Goal: Obtain resource: Obtain resource

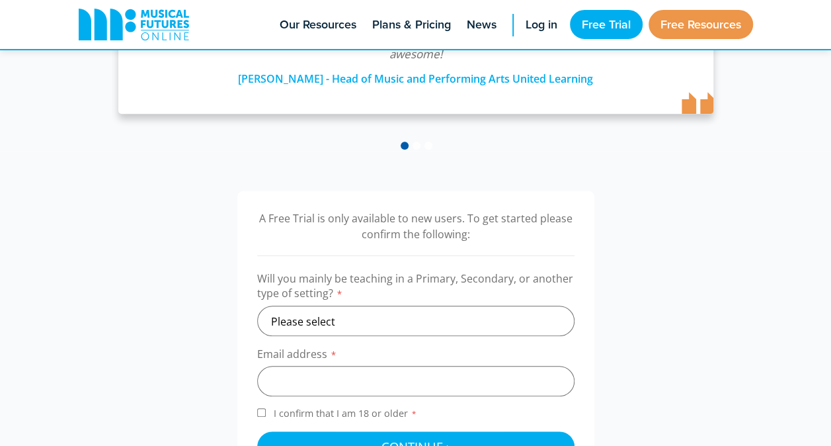
scroll to position [397, 0]
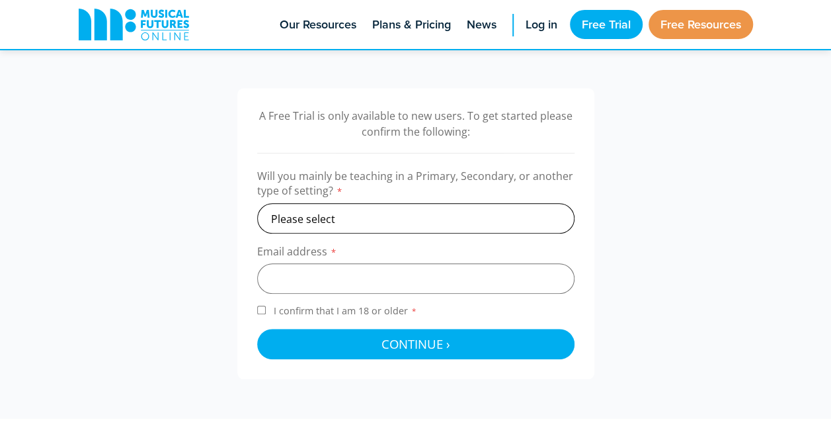
click at [333, 208] on select "Please select Primary Secondary Other" at bounding box center [415, 218] width 317 height 30
select select "primary"
click at [257, 203] on select "Please select Primary Secondary Other" at bounding box center [415, 218] width 317 height 30
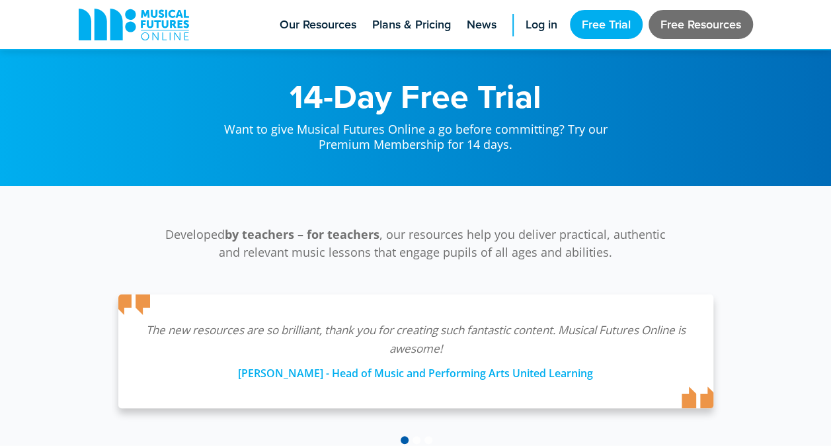
click at [689, 28] on link "Free Resources" at bounding box center [701, 24] width 104 height 29
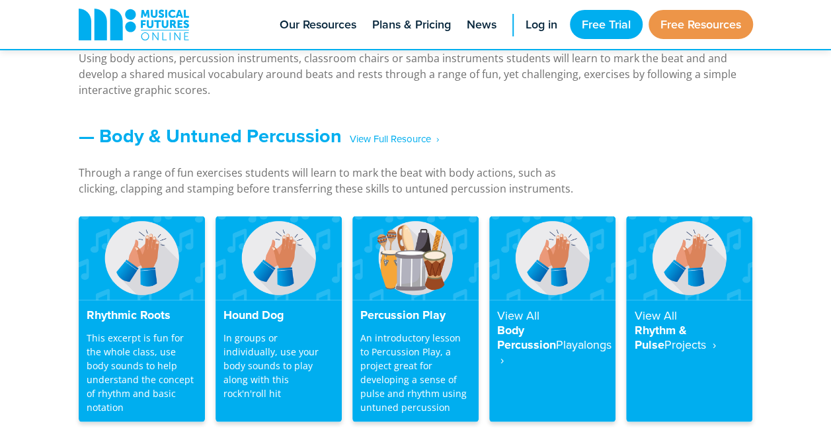
scroll to position [1092, 0]
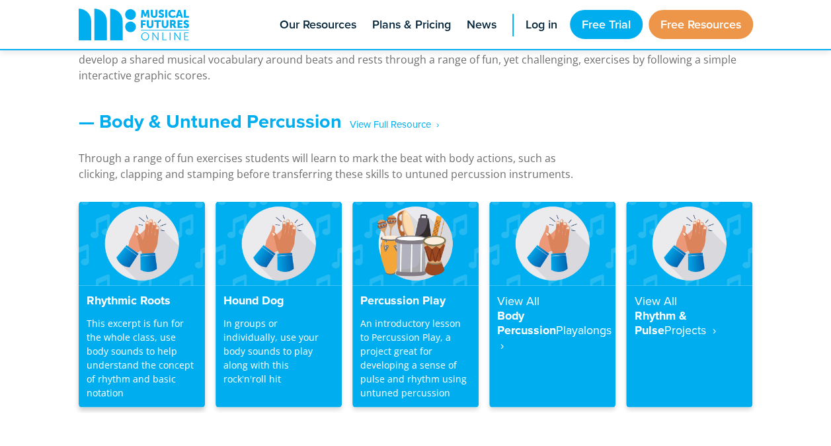
click at [130, 337] on p "This excerpt is fun for the whole class, use body sounds to help understand the…" at bounding box center [142, 356] width 110 height 83
click at [129, 300] on h4 "Rhythmic Roots" at bounding box center [142, 300] width 110 height 15
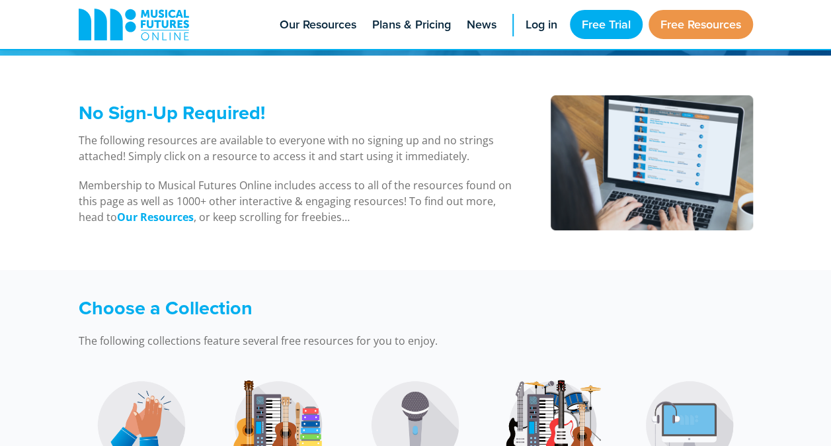
scroll to position [145, 0]
